Goal: Task Accomplishment & Management: Use online tool/utility

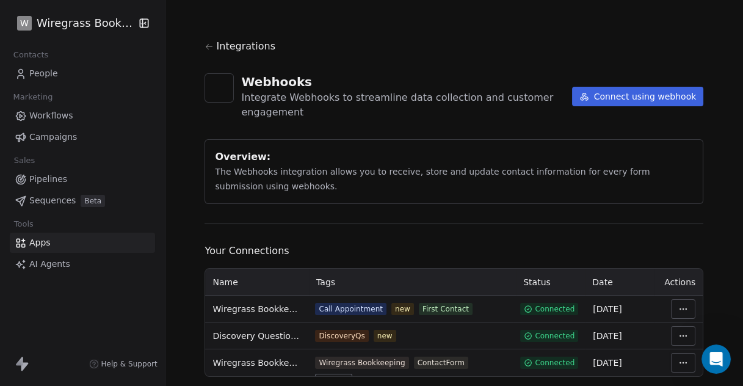
scroll to position [29, 0]
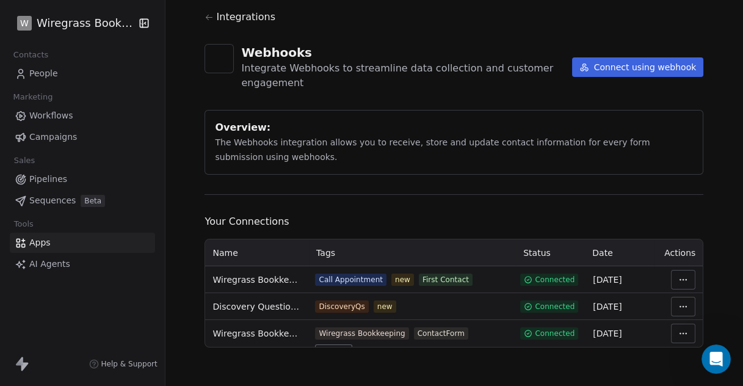
click at [49, 119] on span "Workflows" at bounding box center [51, 115] width 44 height 13
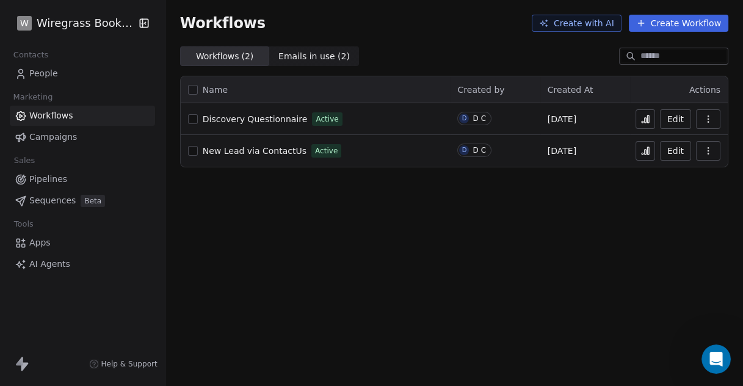
click at [676, 21] on button "Create Workflow" at bounding box center [679, 23] width 100 height 17
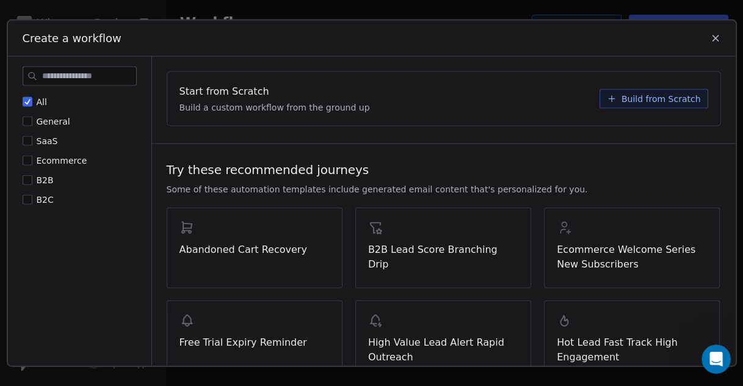
click at [660, 95] on span "Build from Scratch" at bounding box center [660, 99] width 79 height 12
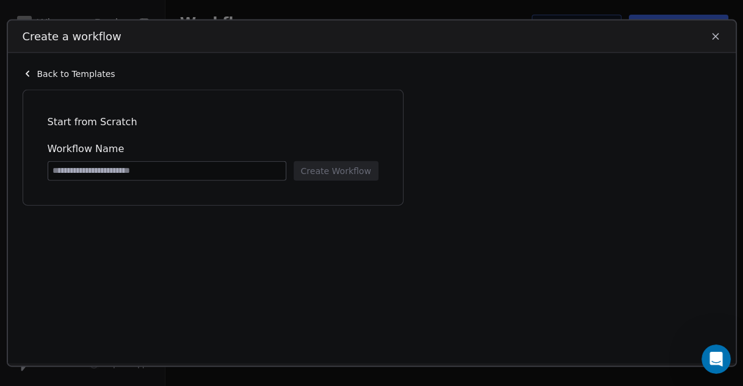
click at [211, 172] on input at bounding box center [166, 171] width 237 height 18
type input "*"
type input "**********"
click at [358, 175] on button "Create Workflow" at bounding box center [336, 171] width 85 height 20
